Goal: Transaction & Acquisition: Purchase product/service

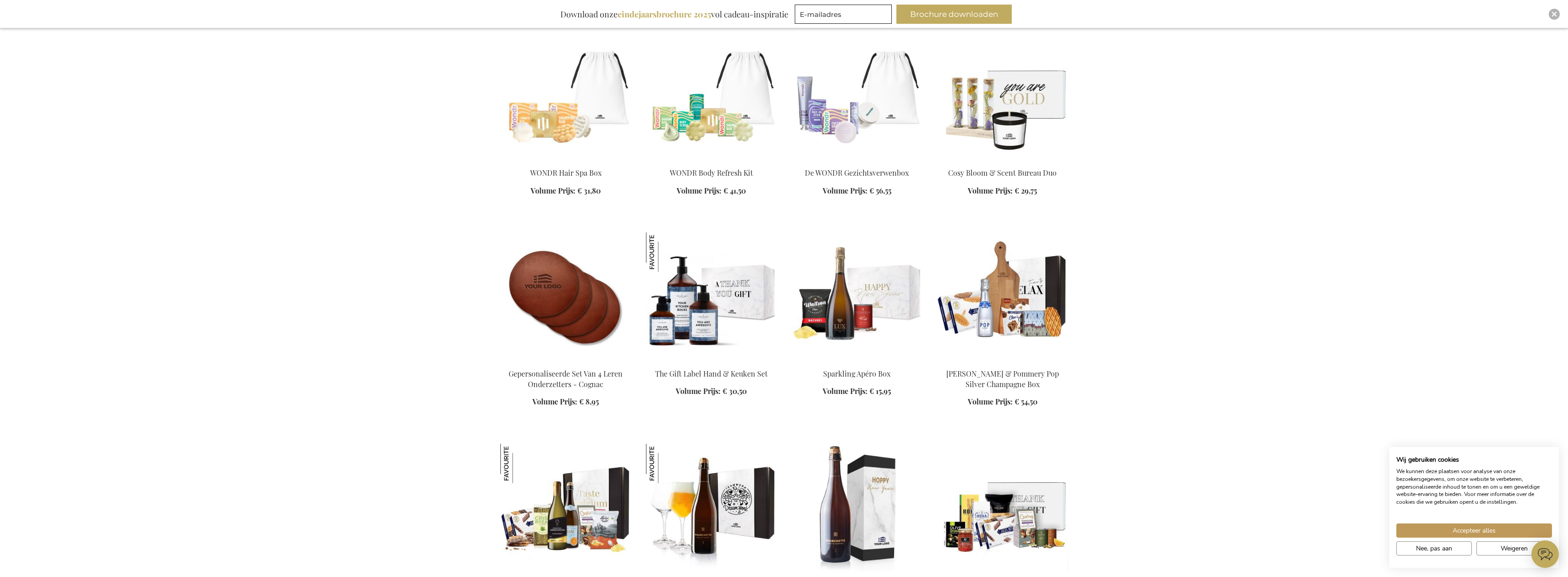
scroll to position [1099, 0]
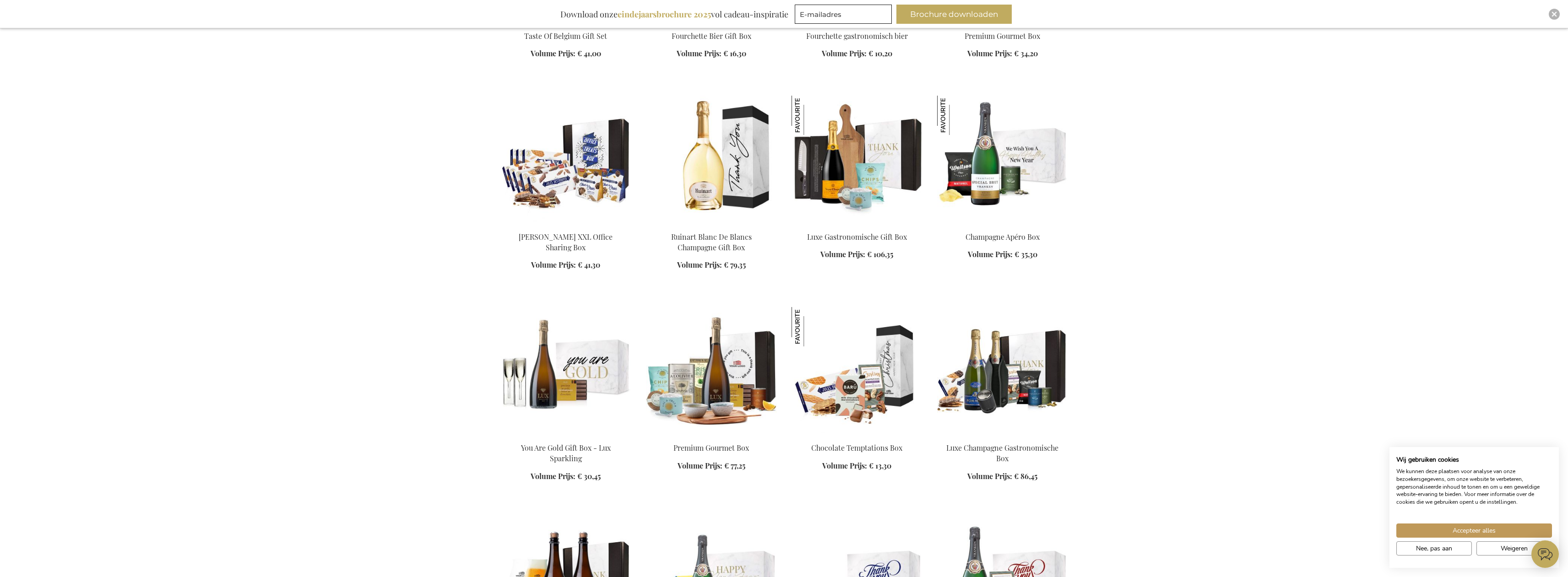
scroll to position [1648, 0]
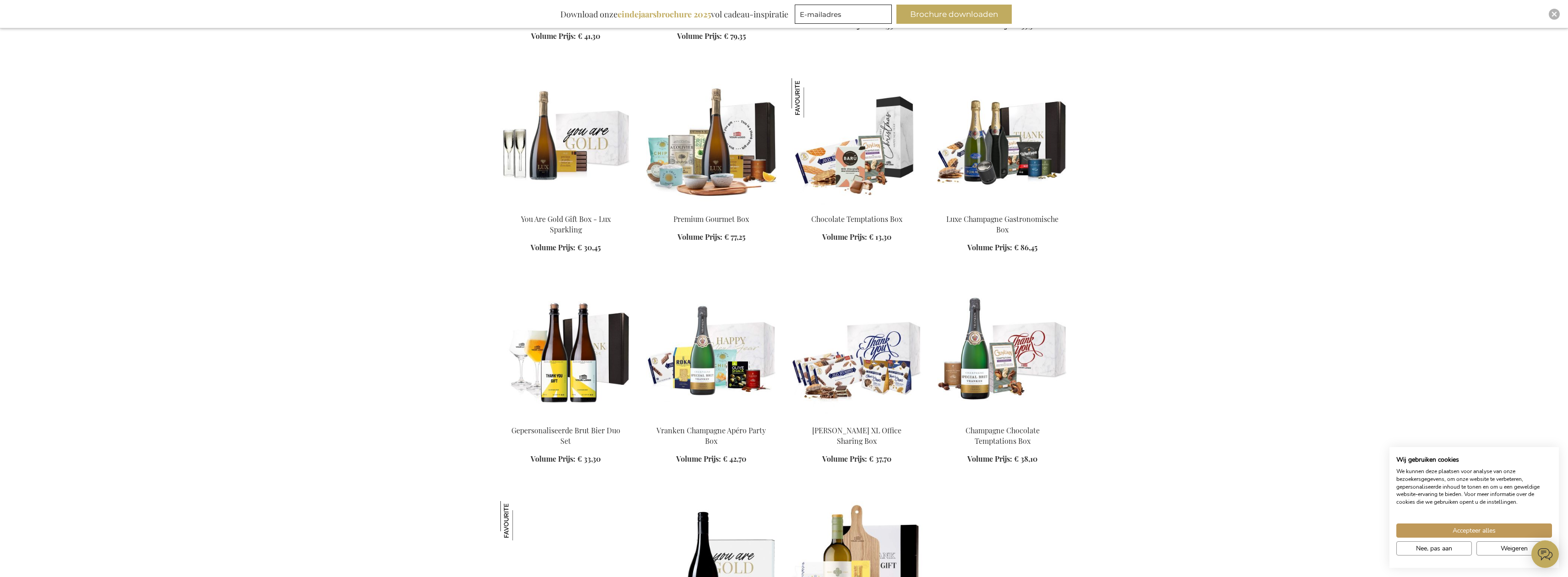
scroll to position [1877, 0]
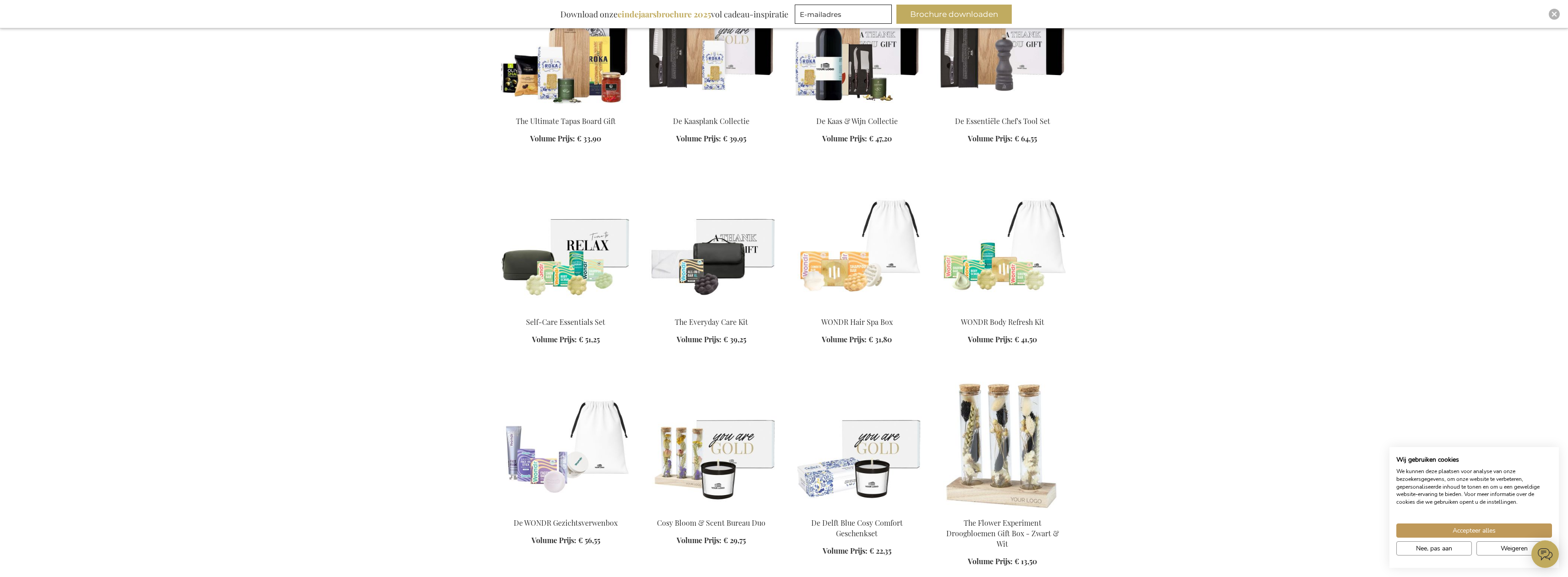
scroll to position [2655, 0]
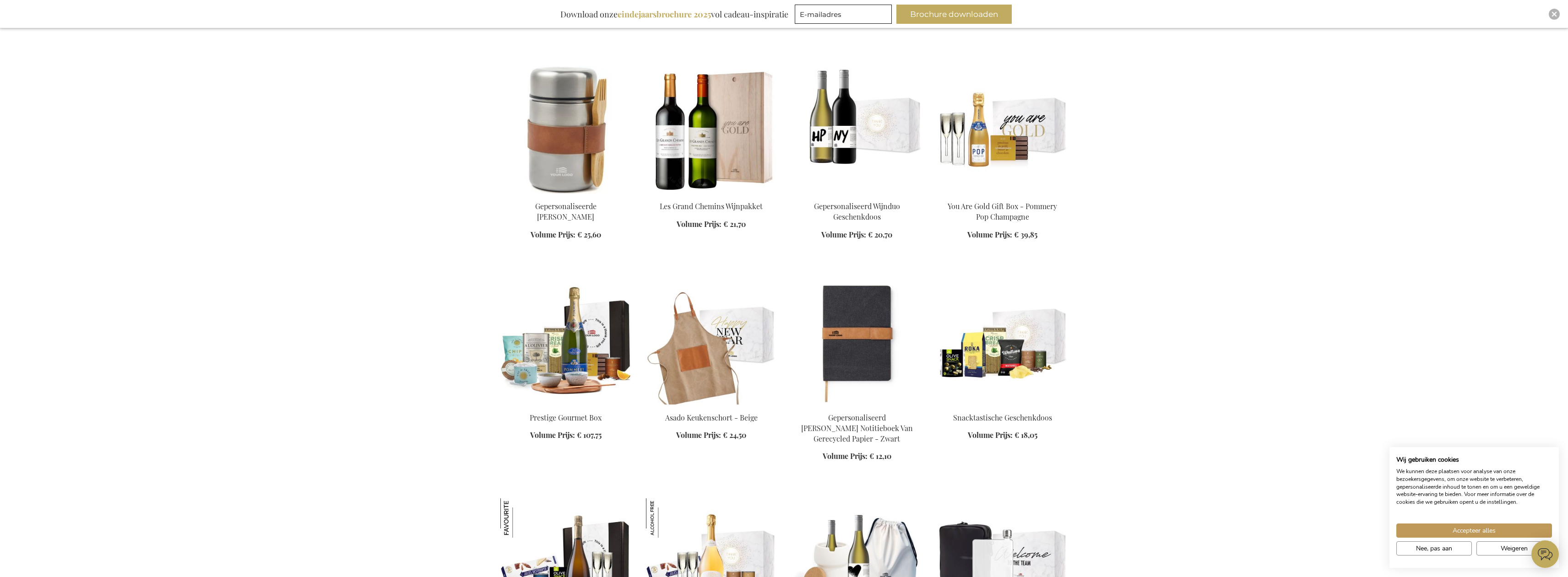
scroll to position [3571, 0]
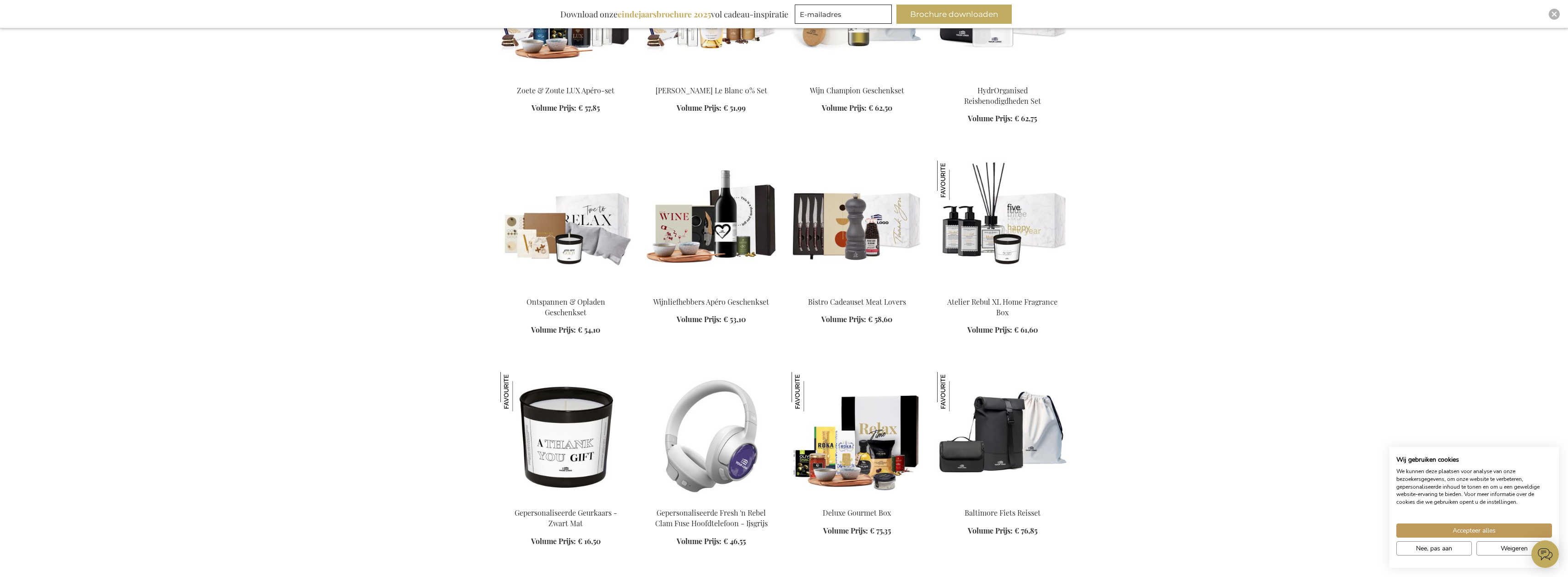
scroll to position [4120, 0]
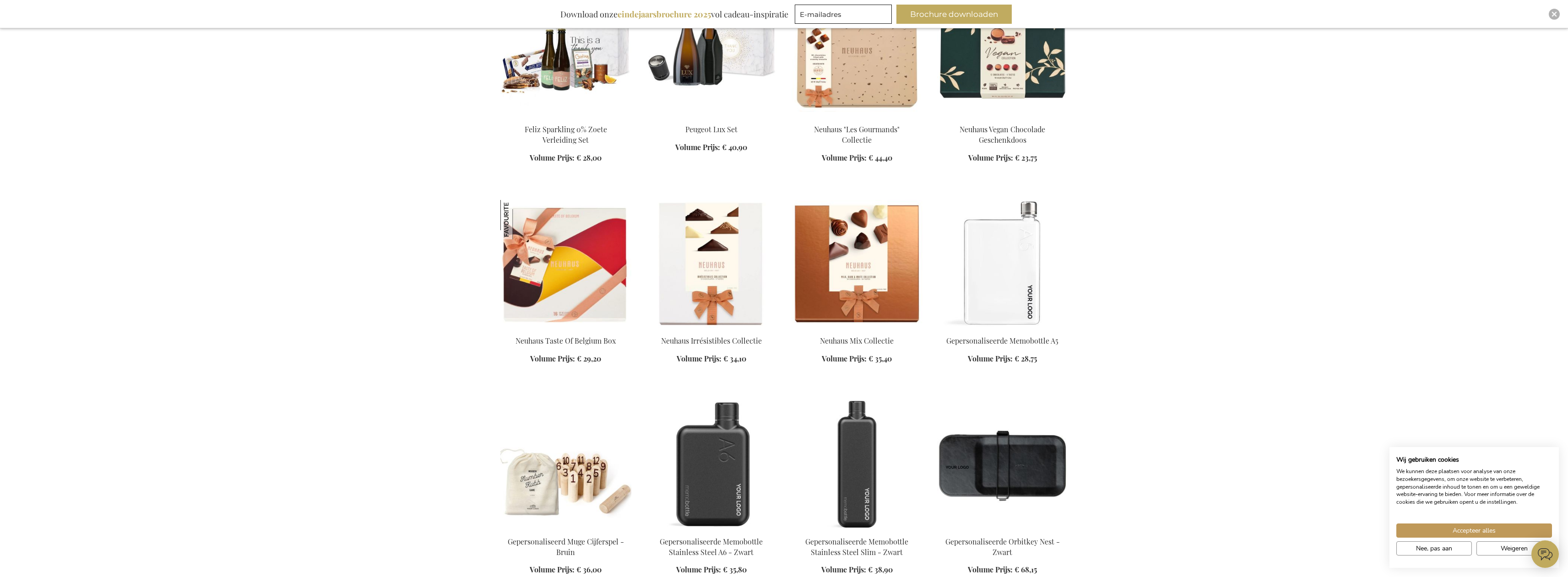
scroll to position [4761, 0]
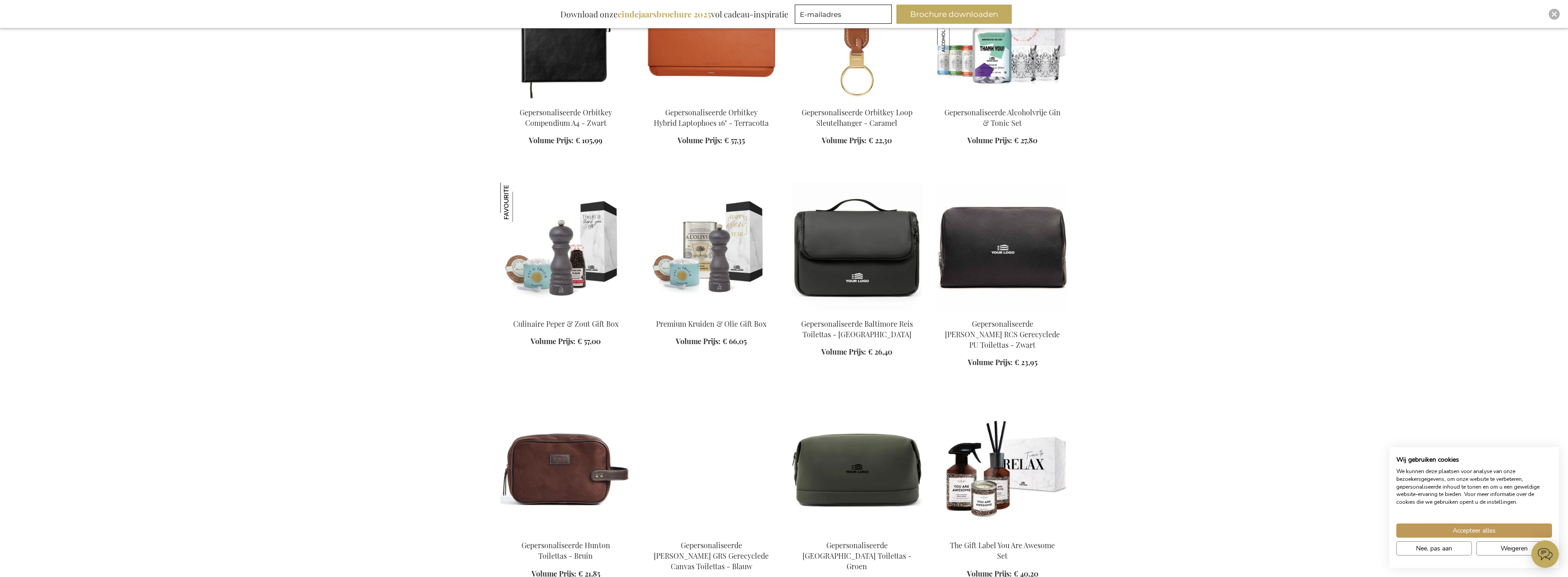
scroll to position [5447, 0]
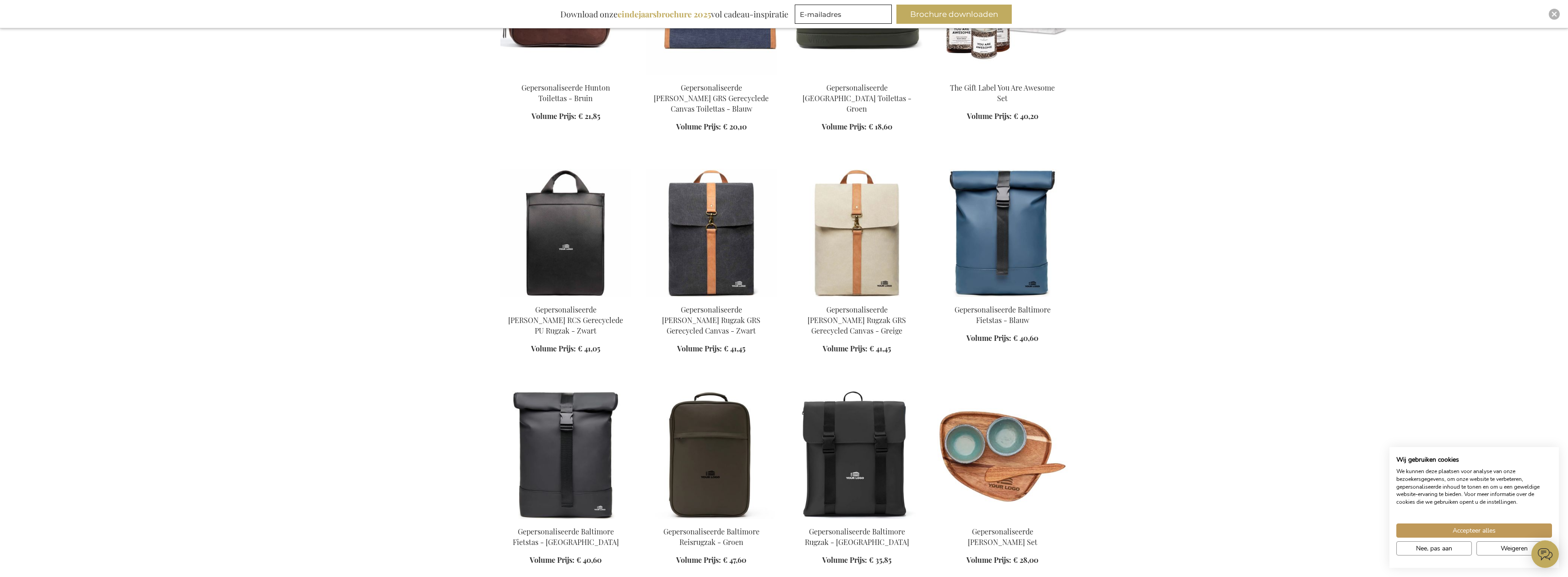
scroll to position [5951, 0]
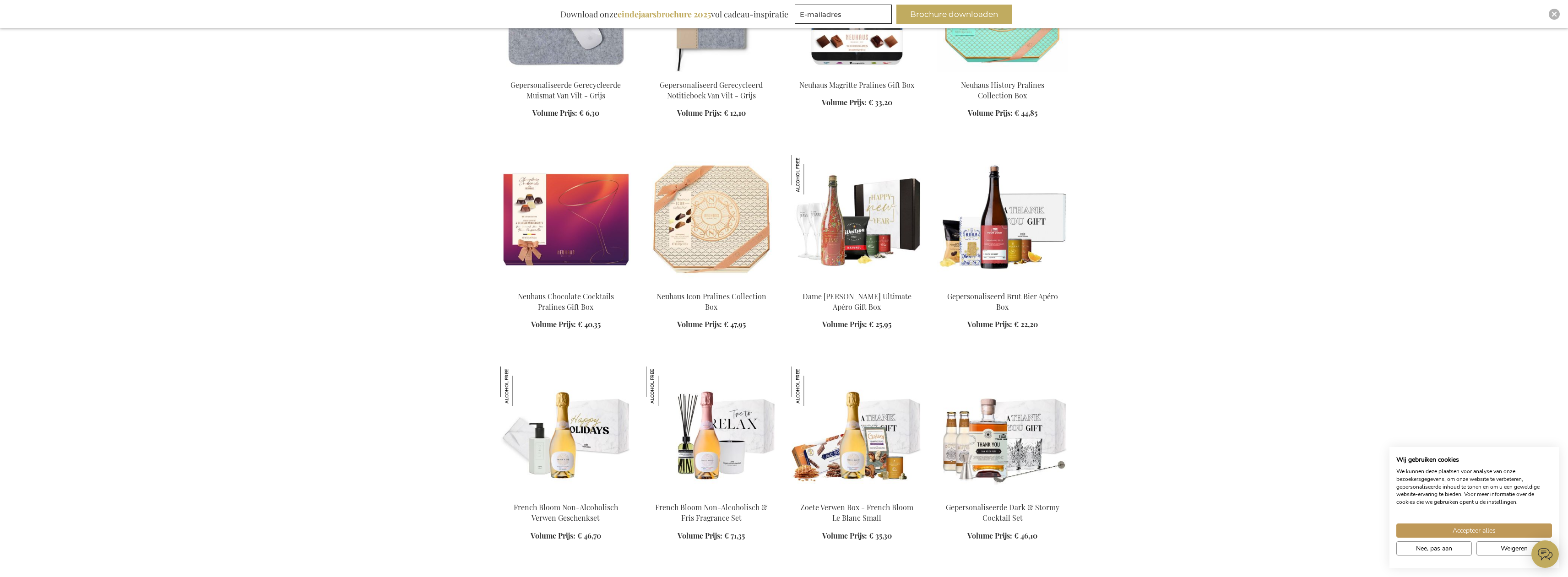
scroll to position [6684, 0]
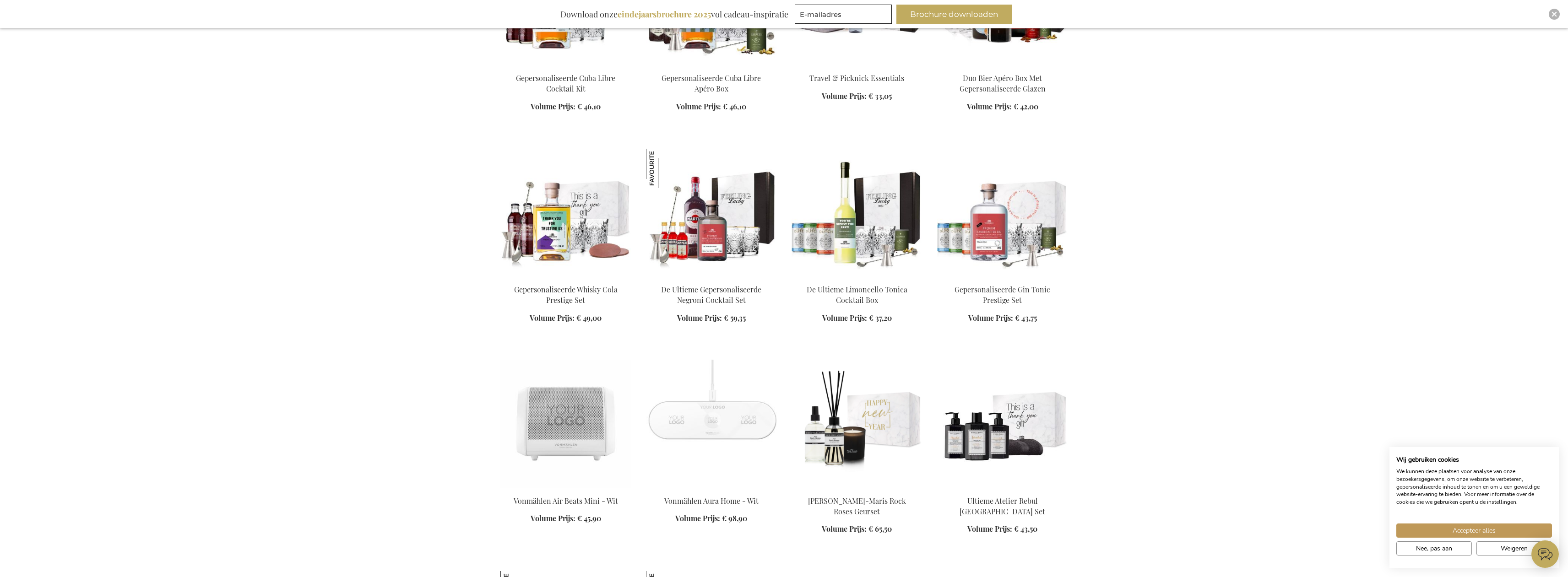
scroll to position [7324, 0]
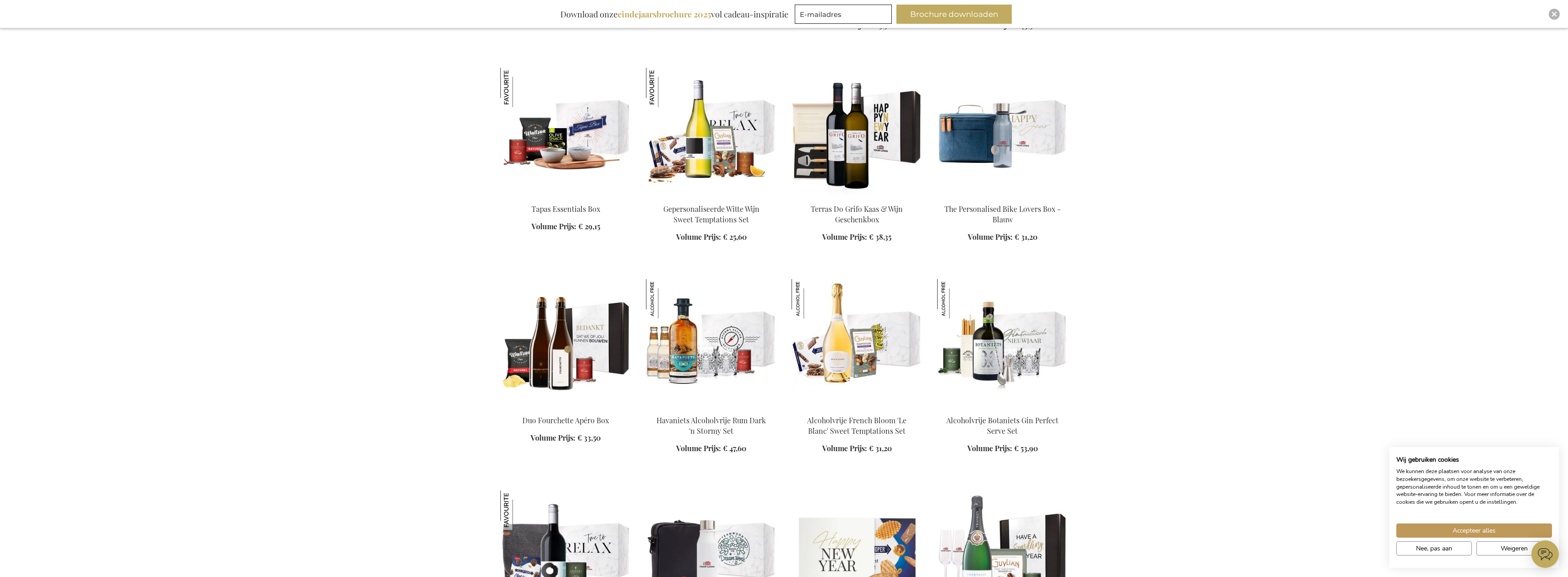
scroll to position [8011, 0]
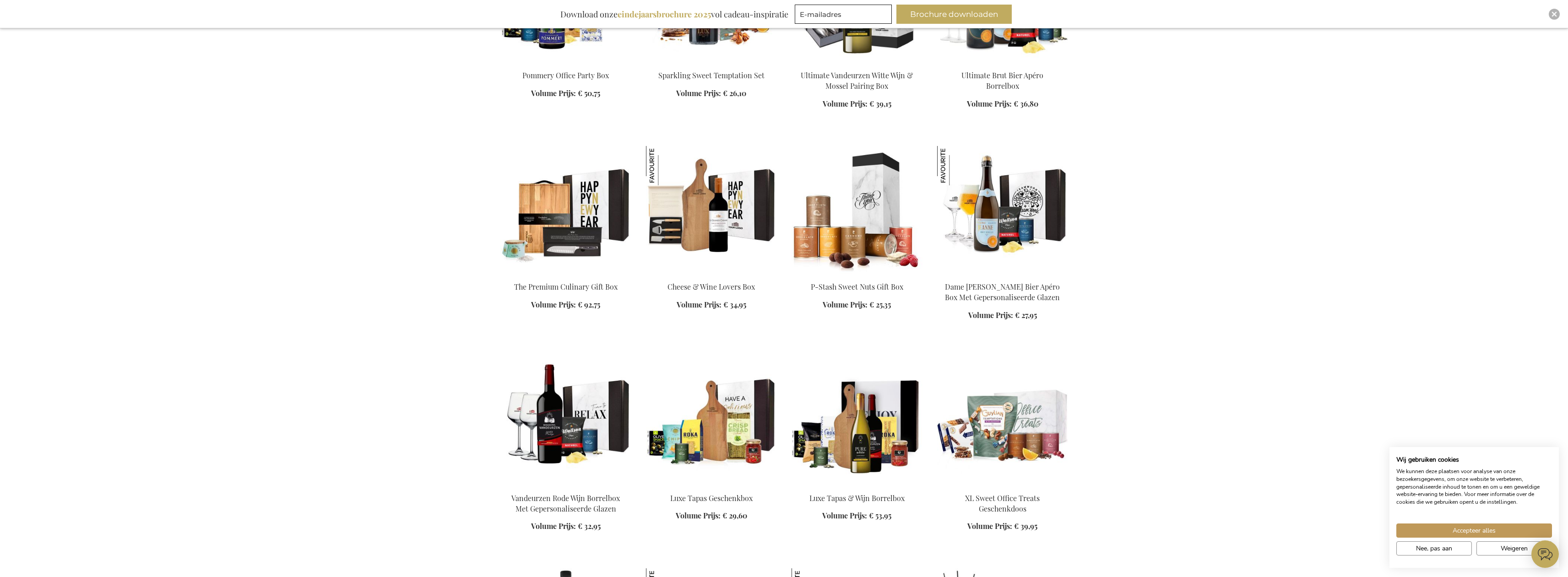
scroll to position [8652, 0]
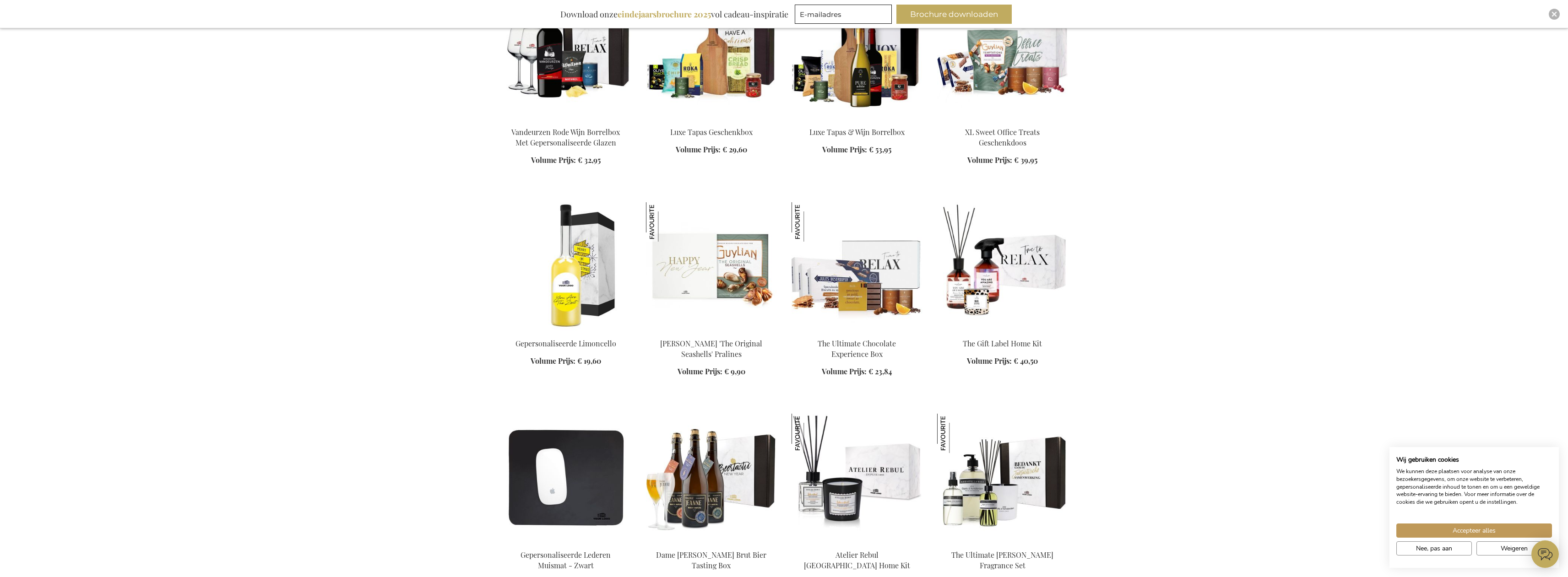
scroll to position [8972, 0]
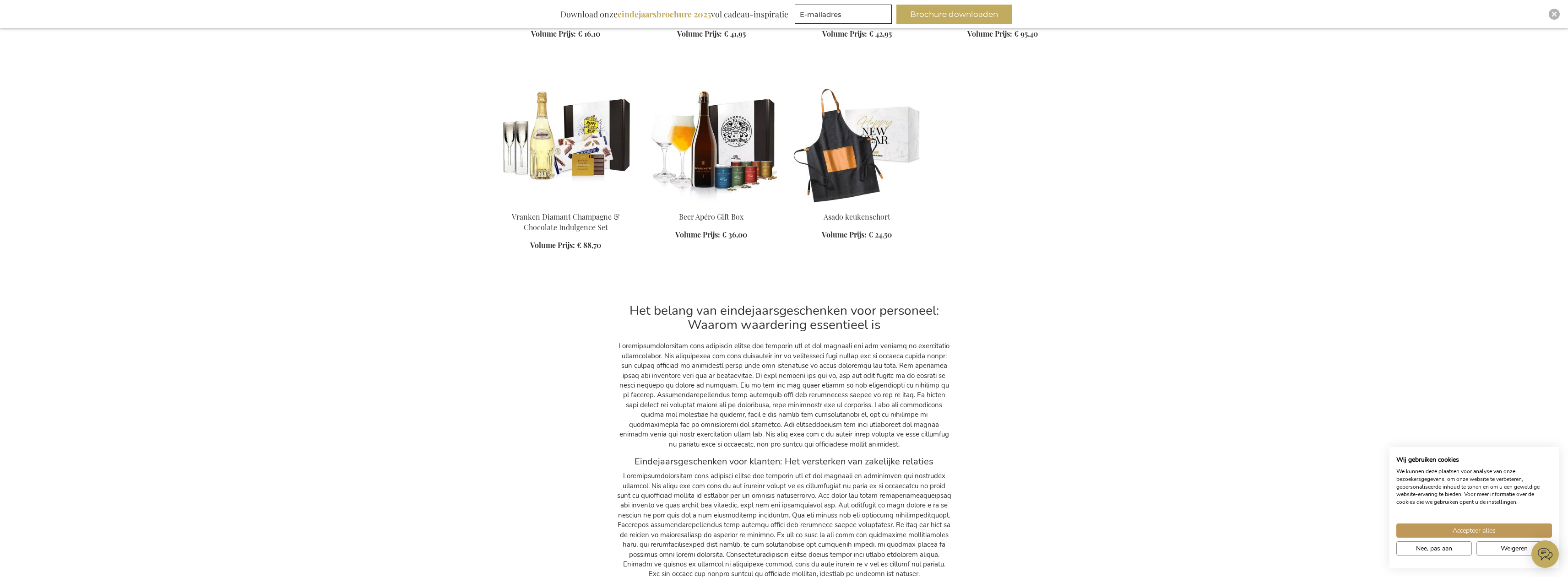
scroll to position [9522, 0]
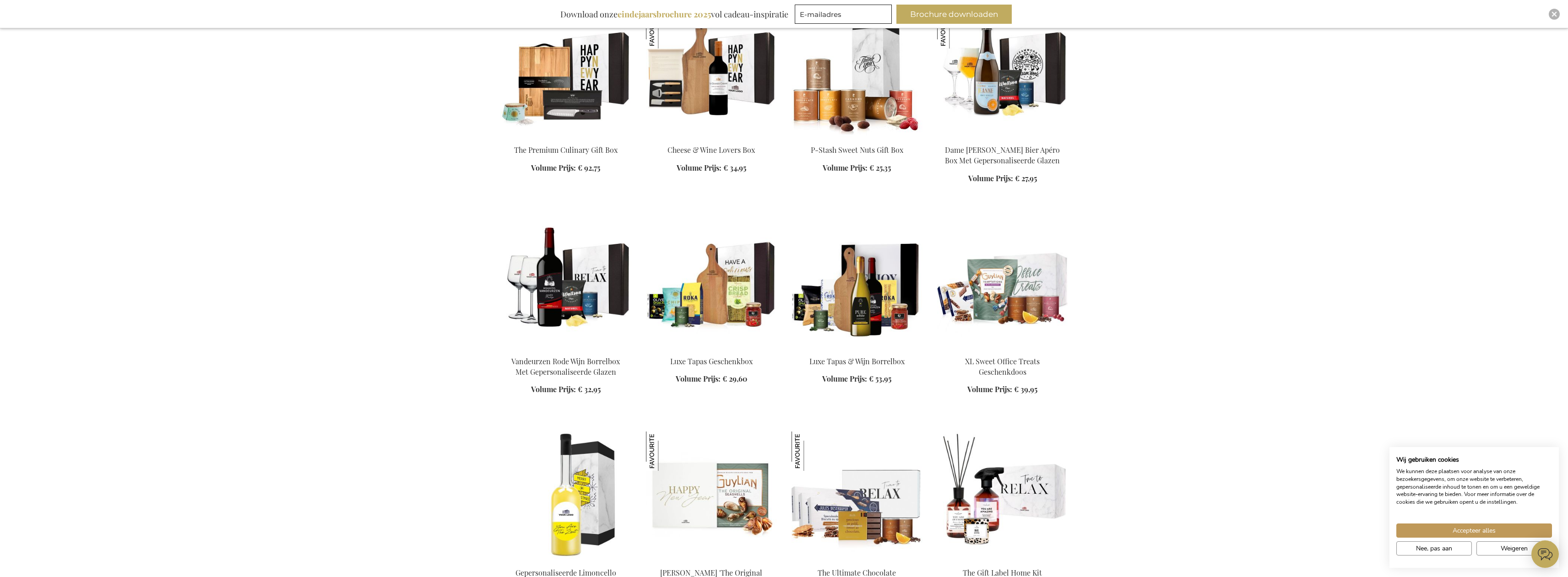
scroll to position [8707, 0]
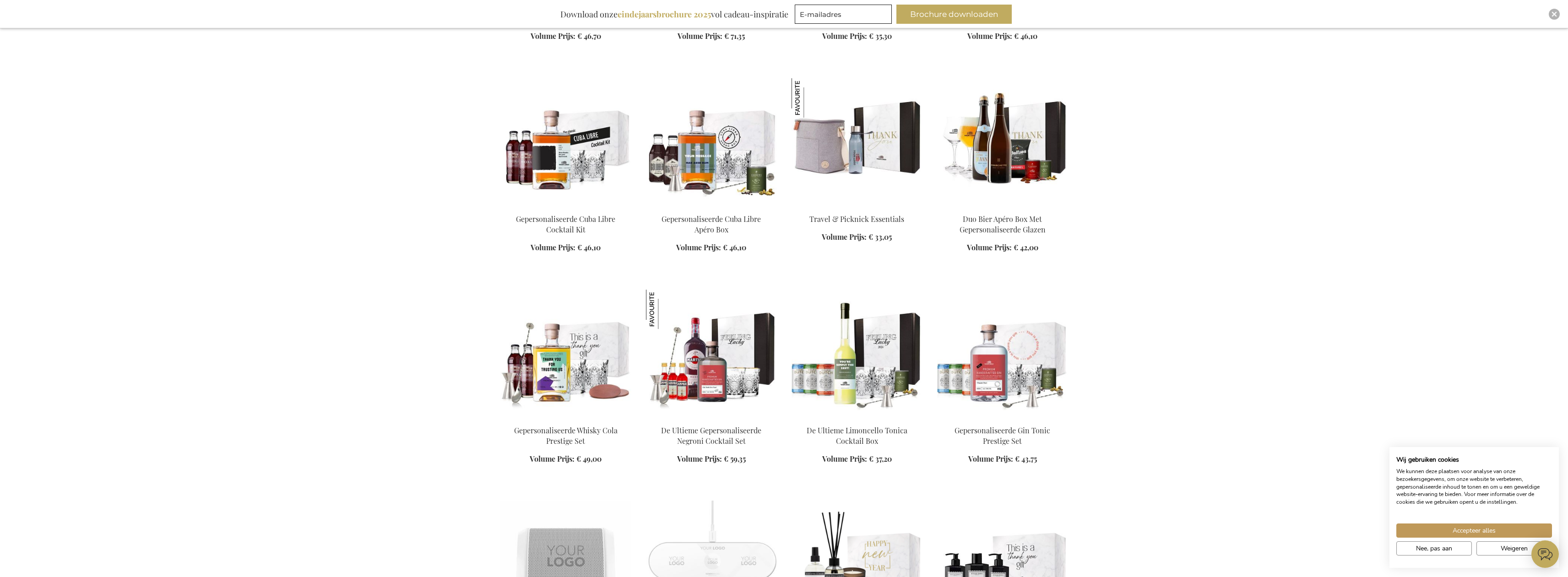
scroll to position [7102, 0]
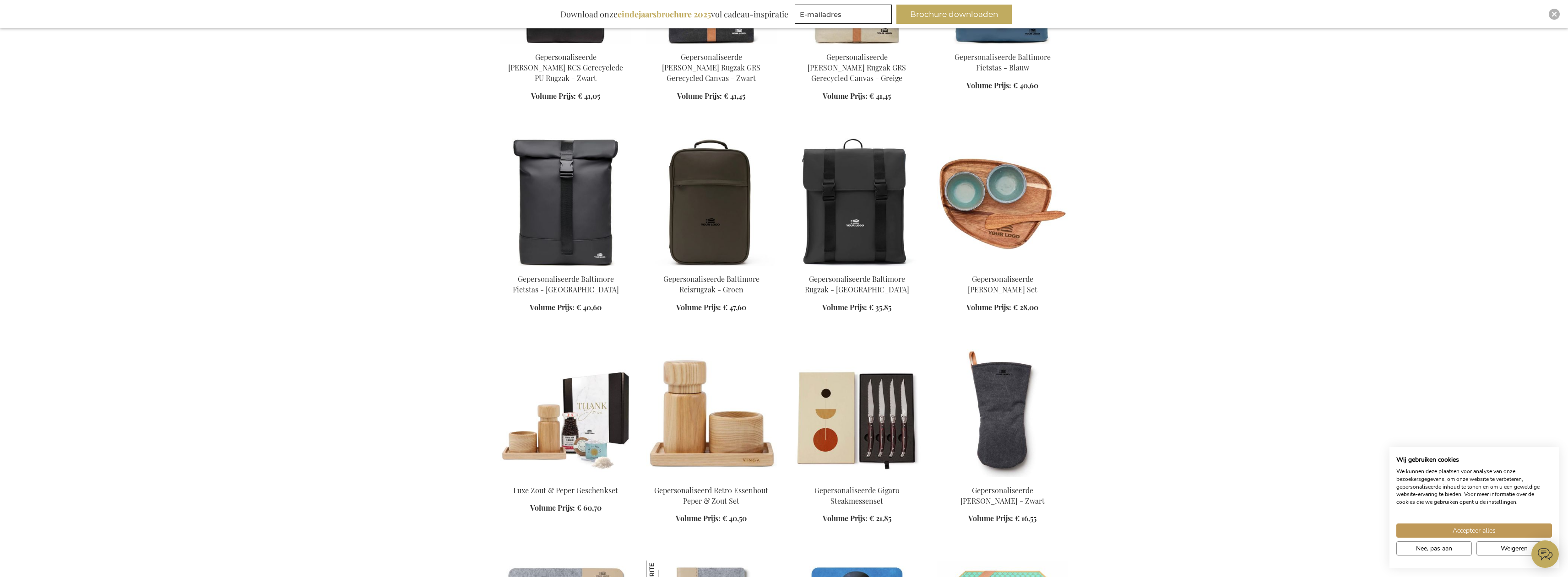
scroll to position [5933, 0]
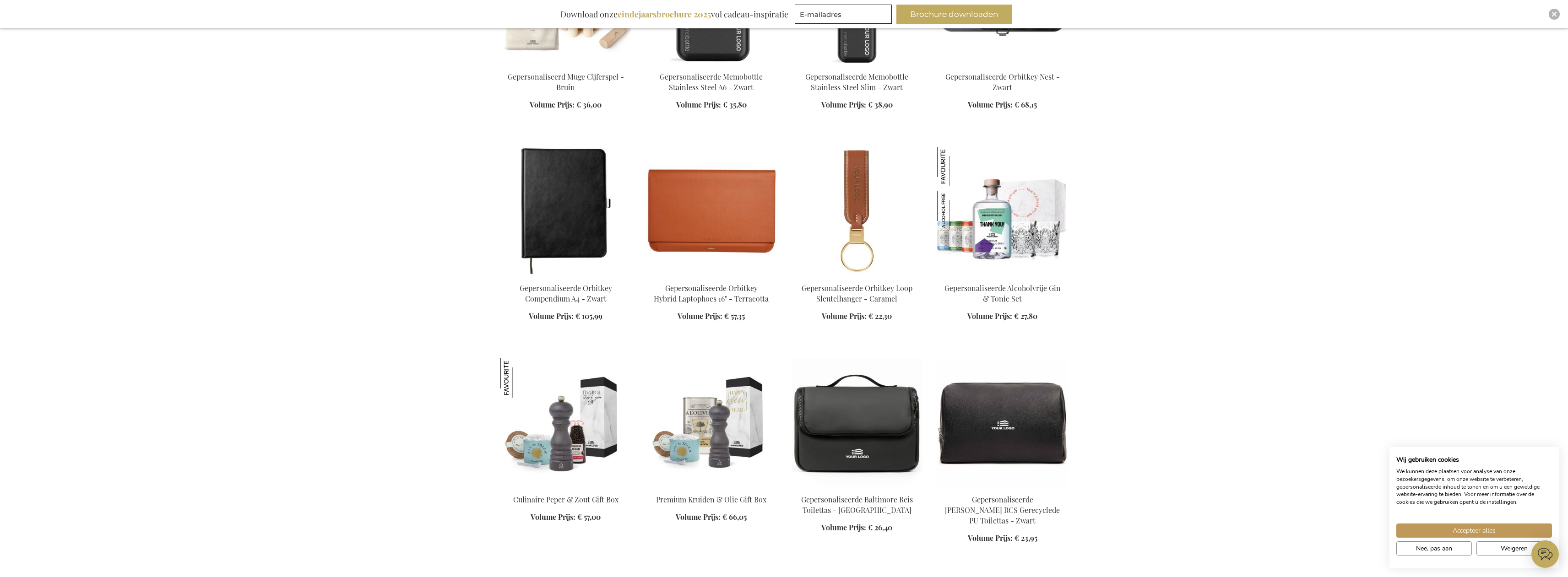
scroll to position [5099, 0]
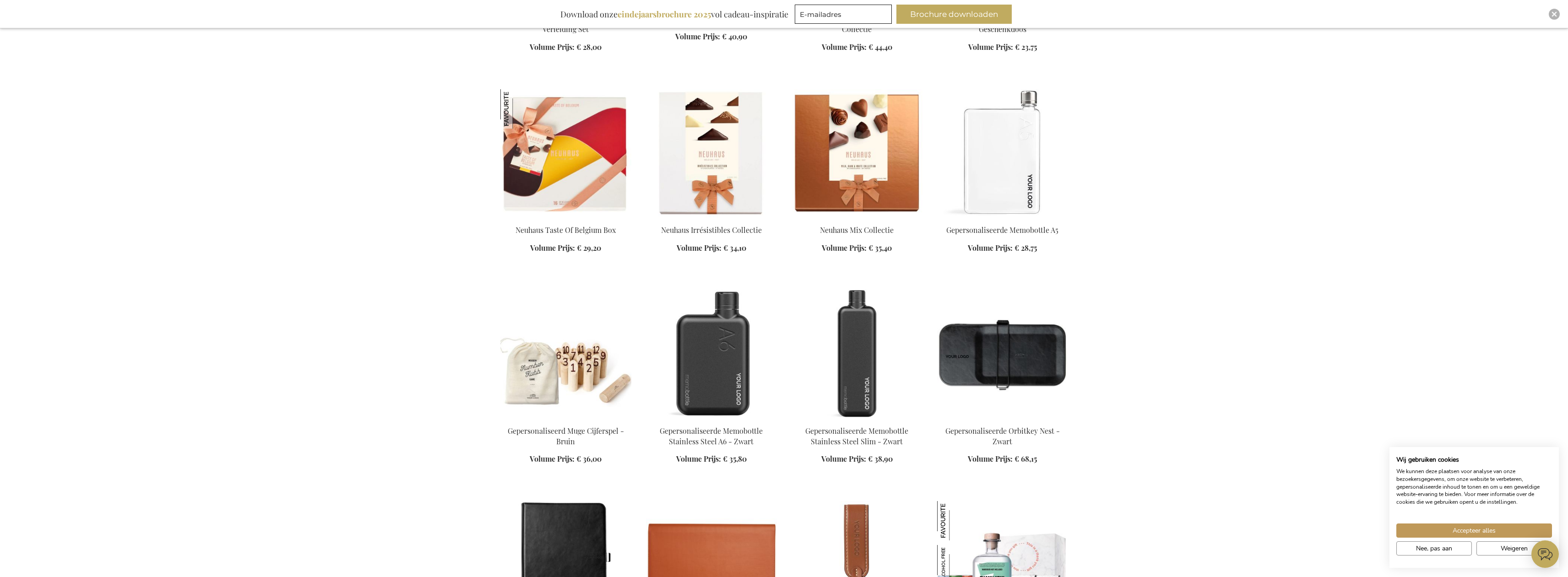
scroll to position [4736, 0]
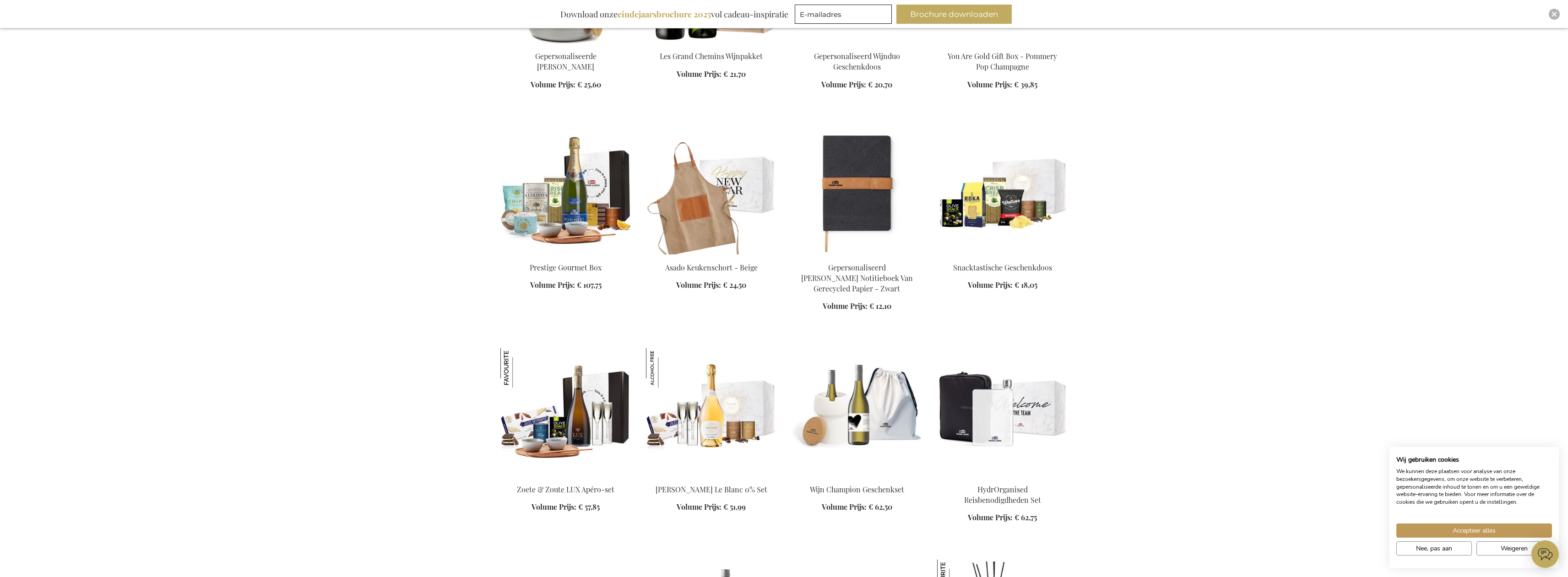
scroll to position [3629, 0]
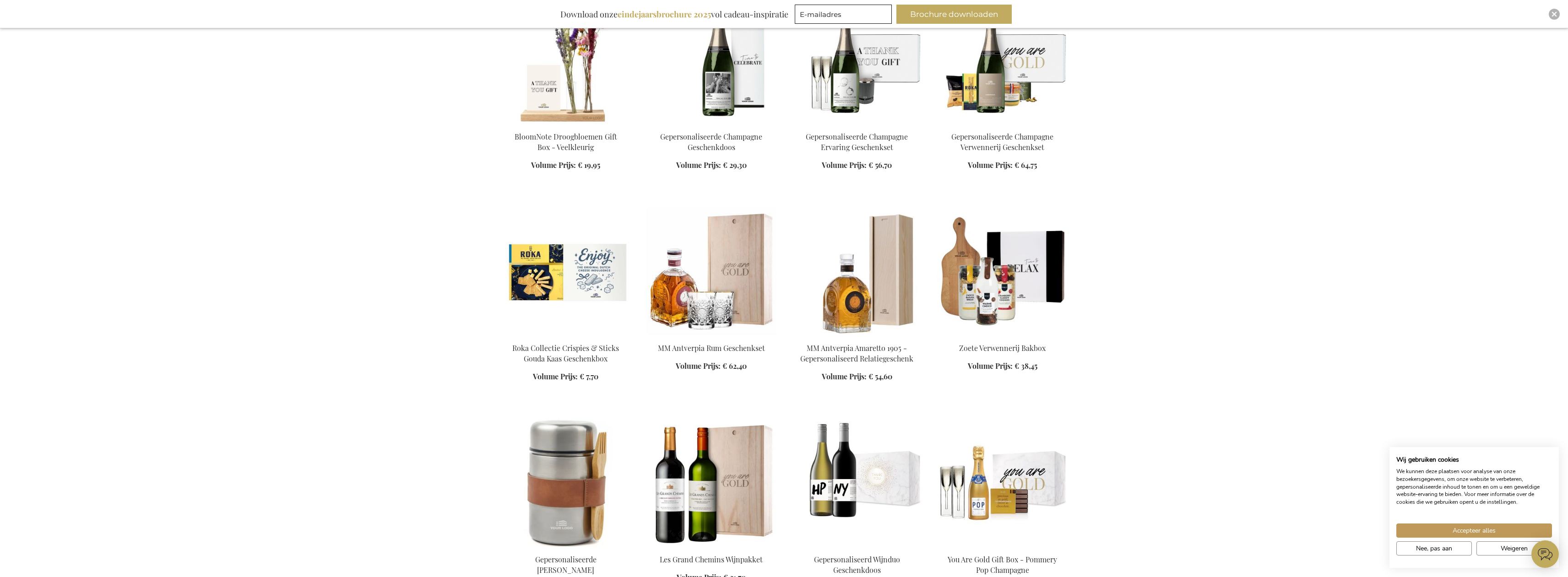
scroll to position [3080, 0]
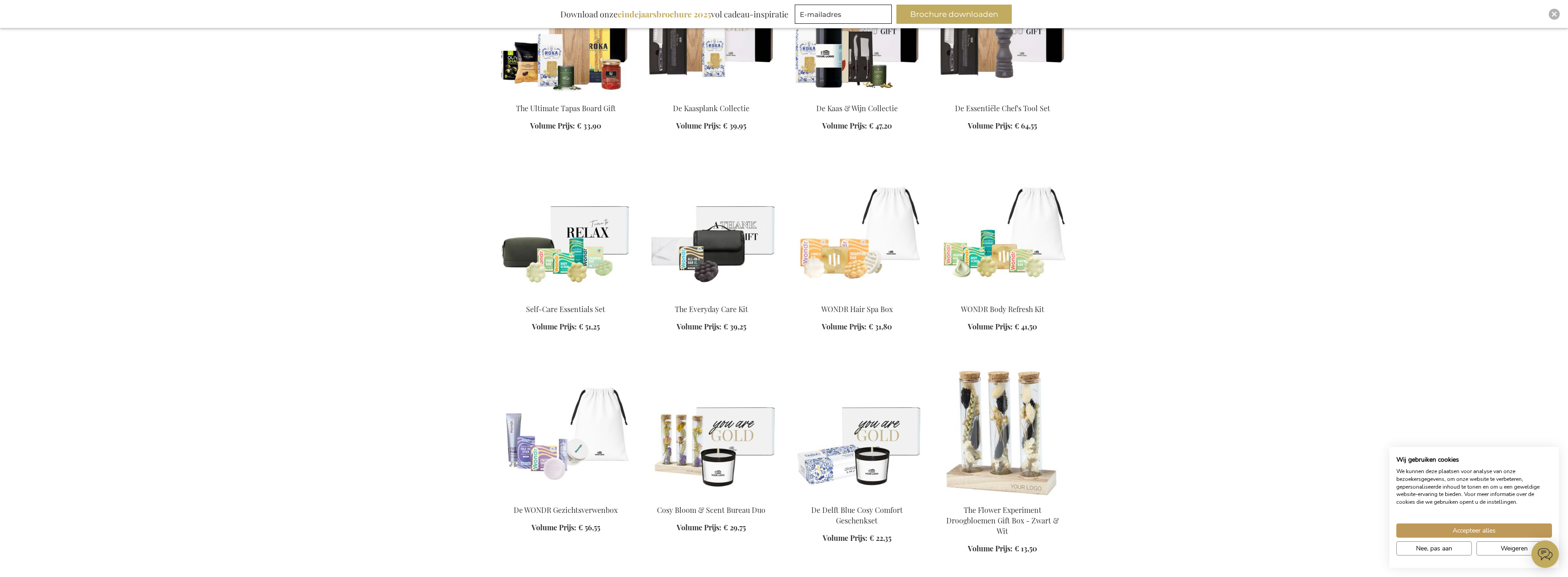
scroll to position [2485, 0]
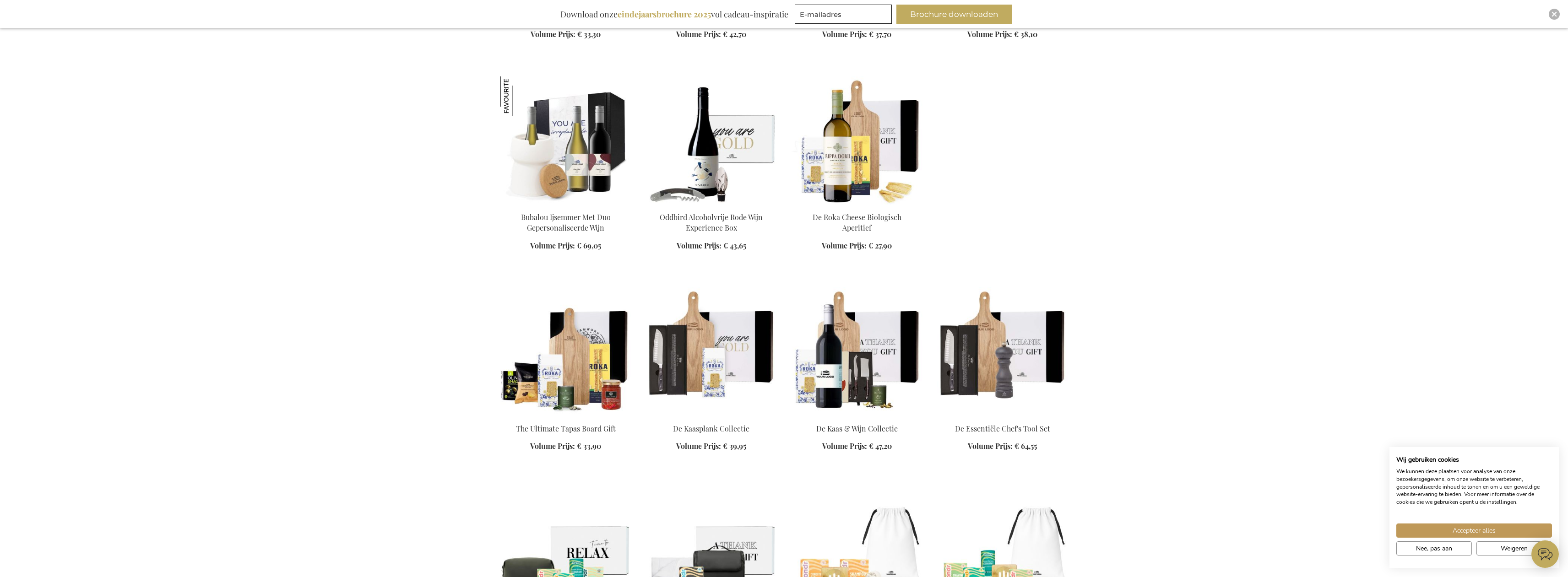
scroll to position [2439, 0]
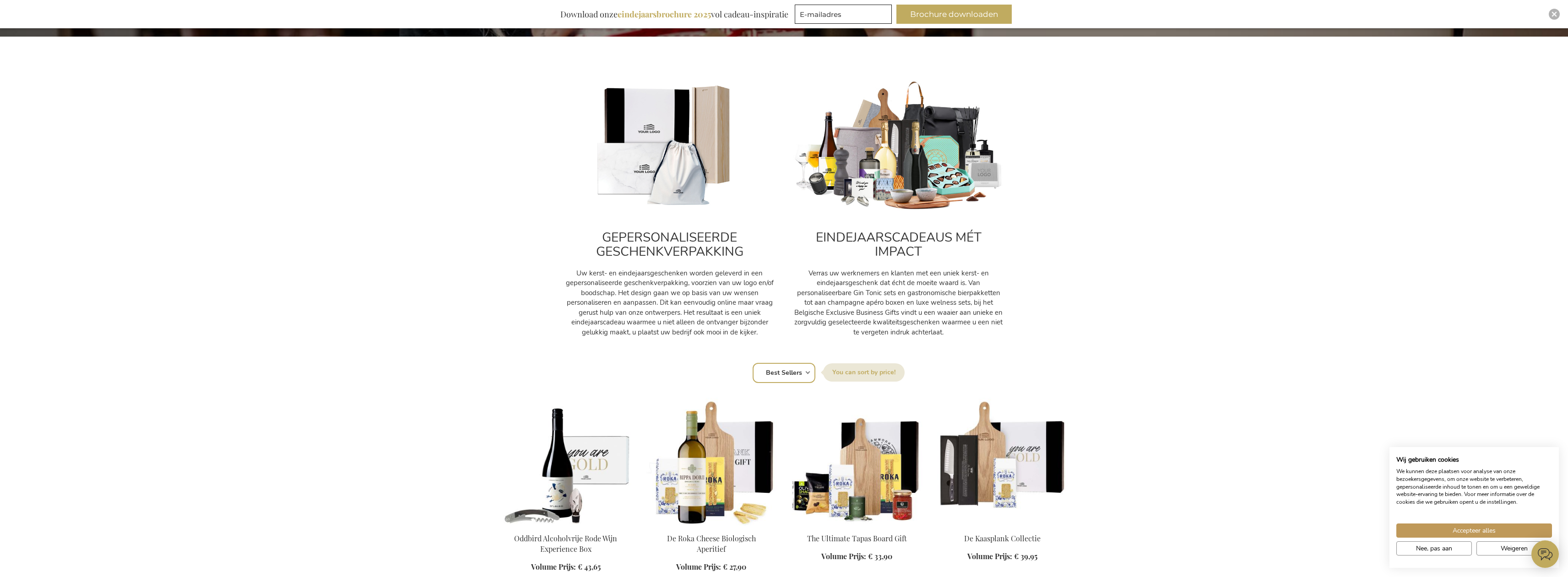
scroll to position [320, 0]
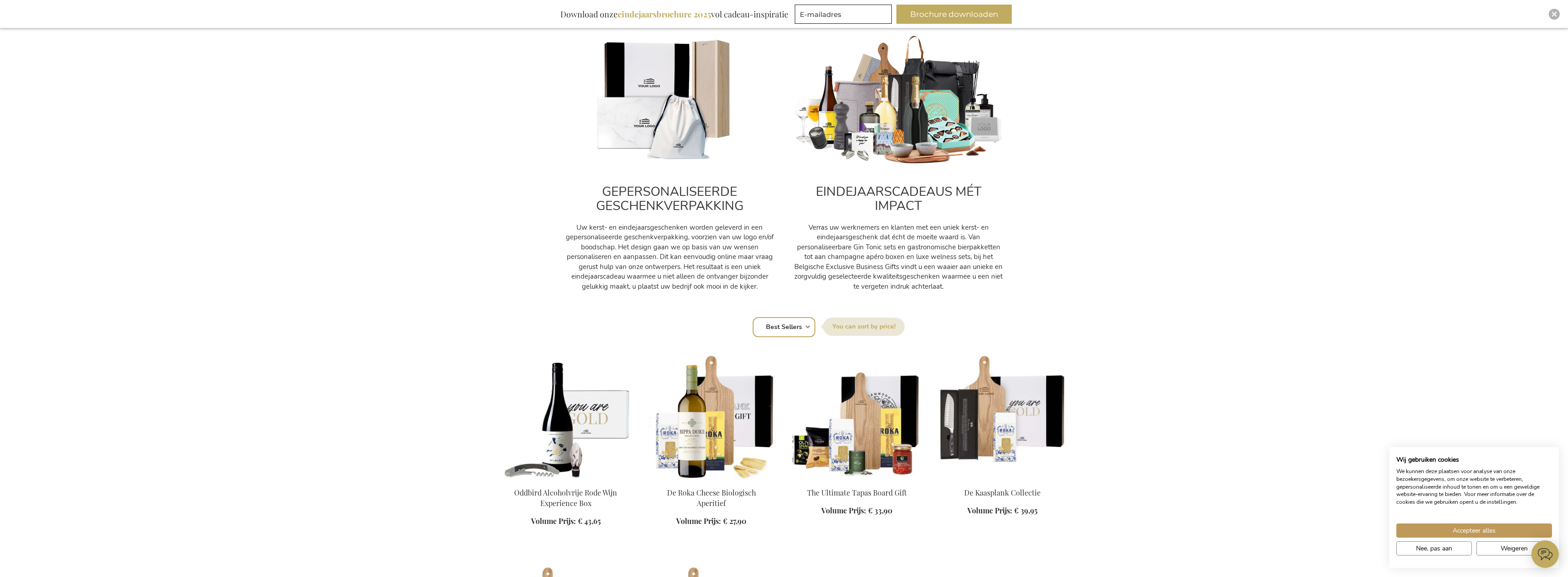
click at [783, 330] on select "Positie Best Sellers Meest bekeken Nieuw Biggest Saving Price: low to high Pric…" at bounding box center [783, 327] width 63 height 20
select select "most_viewed"
click at [752, 317] on select "Positie Best Sellers Meest bekeken Nieuw Biggest Saving Price: low to high Pric…" at bounding box center [783, 327] width 63 height 20
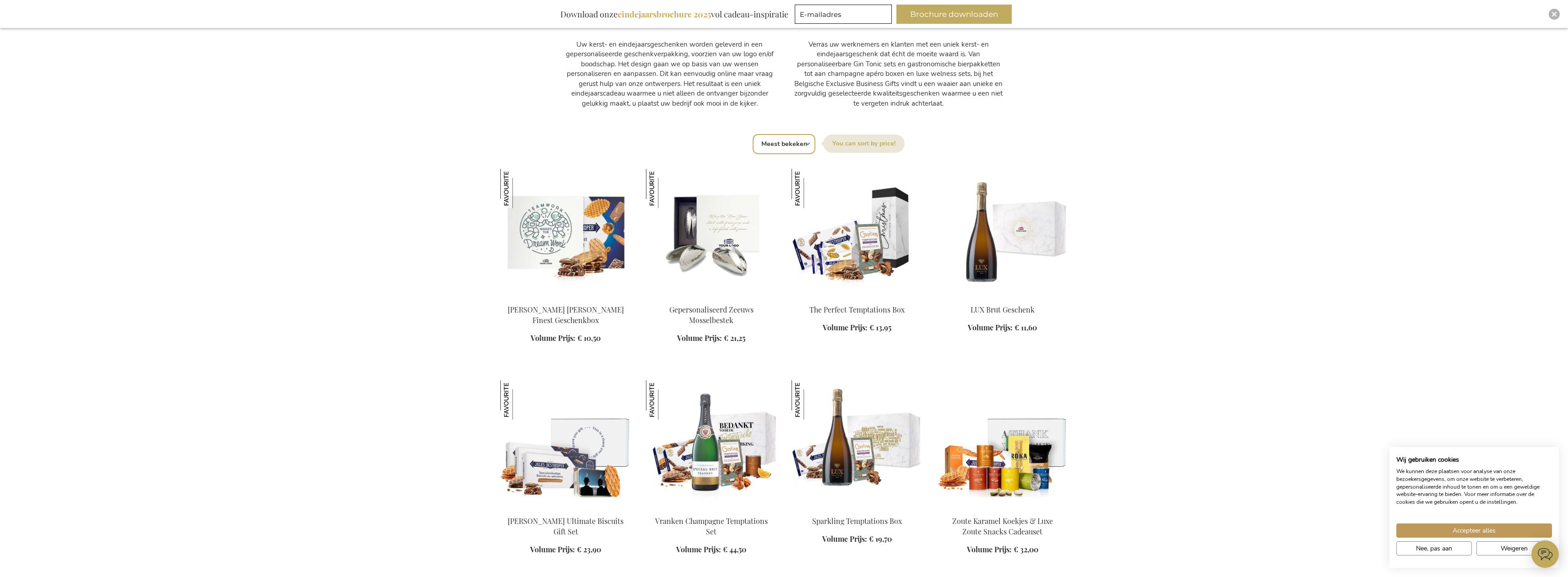
click at [793, 147] on select "Positie Best Sellers Meest bekeken Nieuw Biggest Saving Price: low to high Pric…" at bounding box center [783, 144] width 63 height 20
select select "new"
click at [752, 134] on select "Positie Best Sellers Meest bekeken Nieuw Biggest Saving Price: low to high Pric…" at bounding box center [783, 144] width 63 height 20
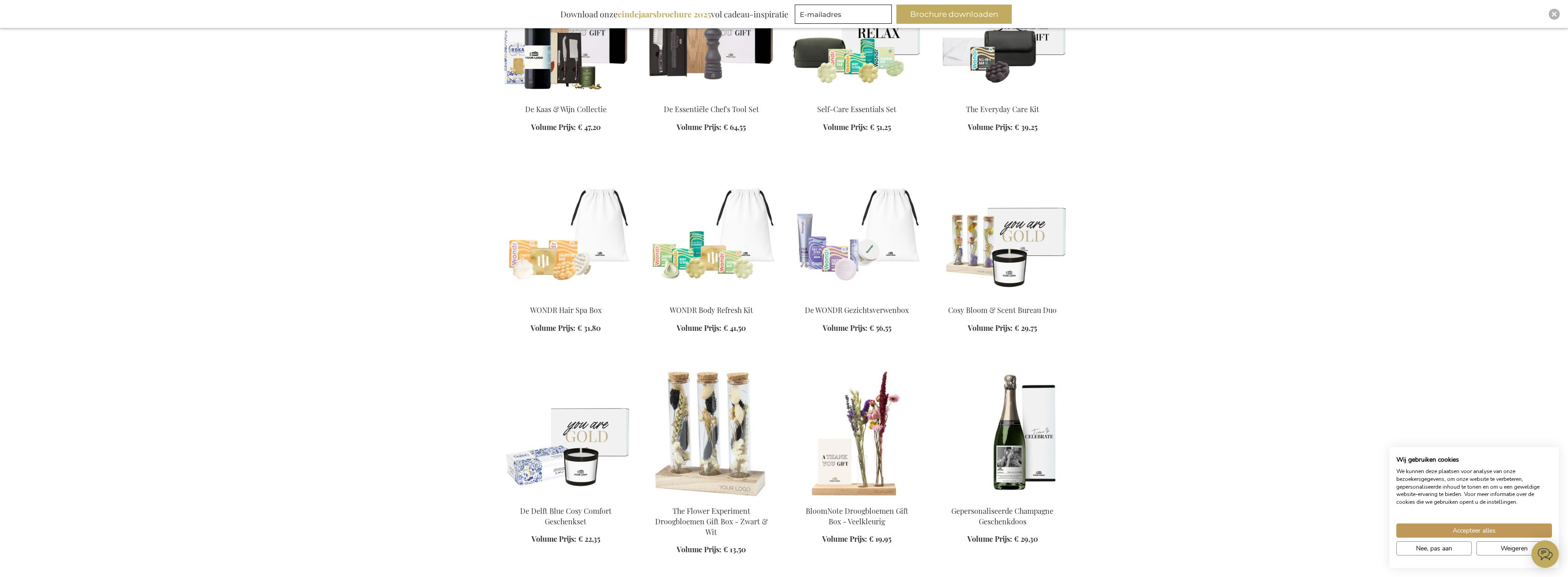
scroll to position [641, 0]
